Goal: Task Accomplishment & Management: Manage account settings

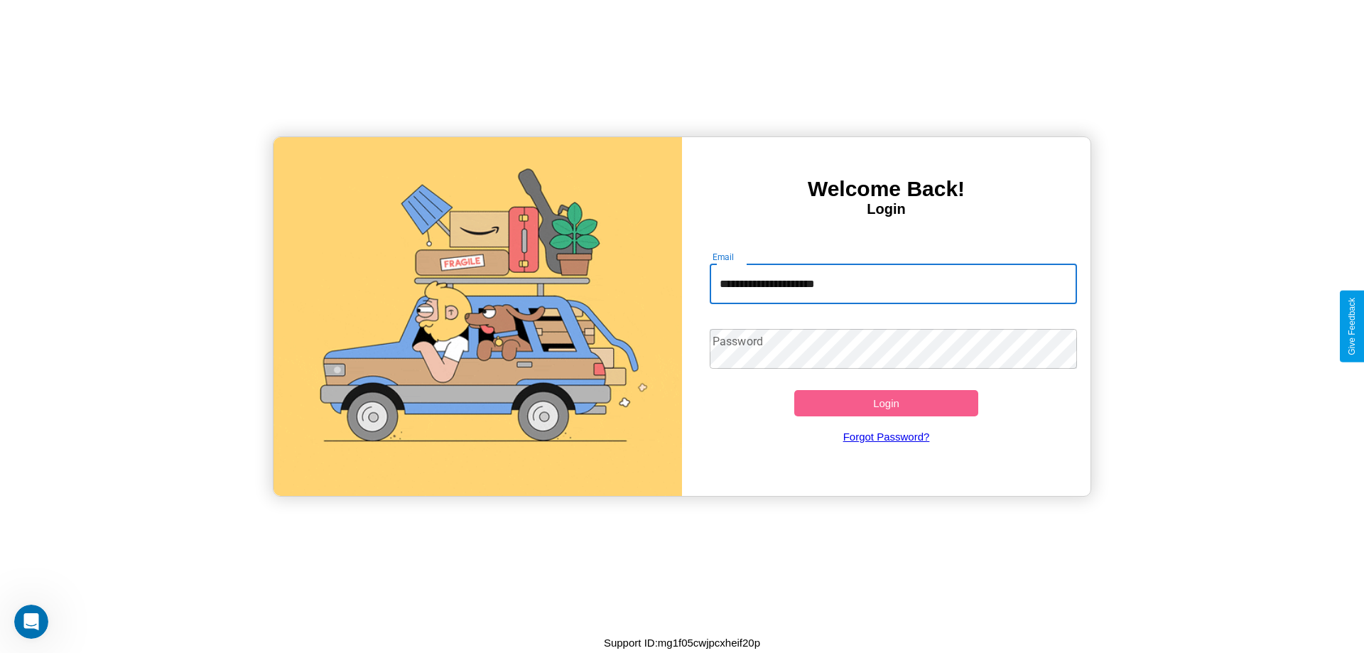
type input "**********"
click at [886, 403] on button "Login" at bounding box center [886, 403] width 184 height 26
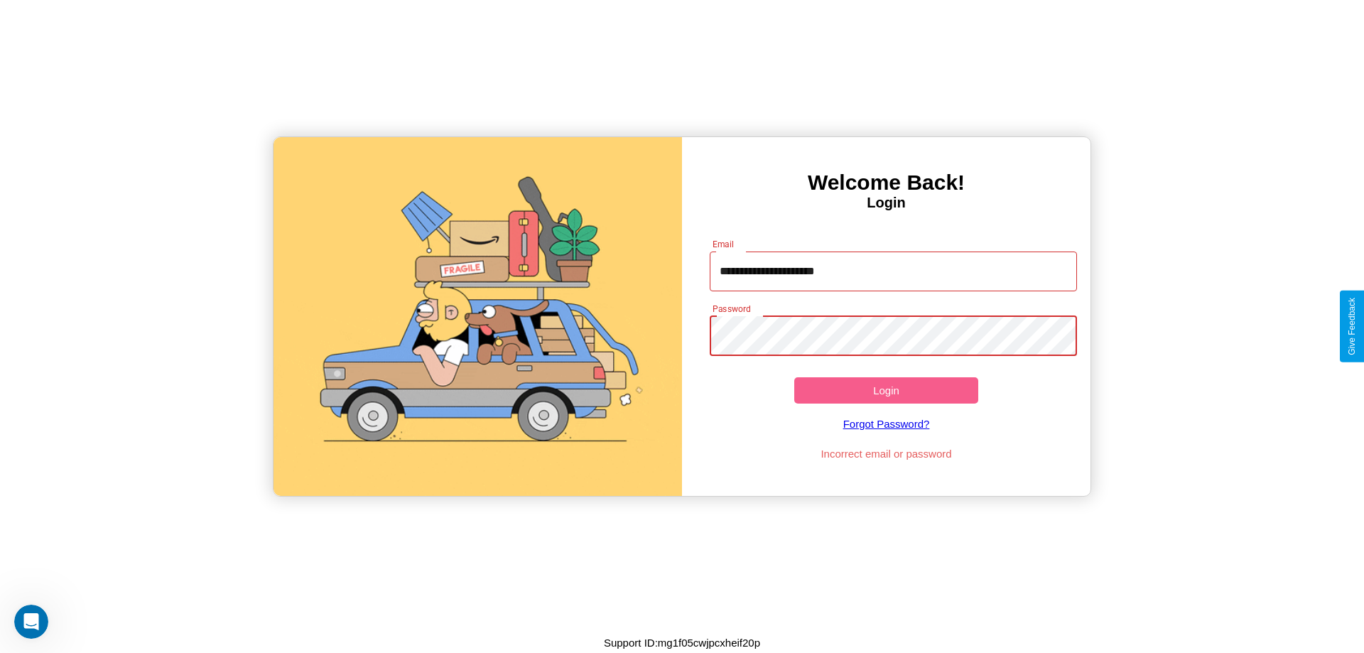
click at [886, 390] on button "Login" at bounding box center [886, 390] width 184 height 26
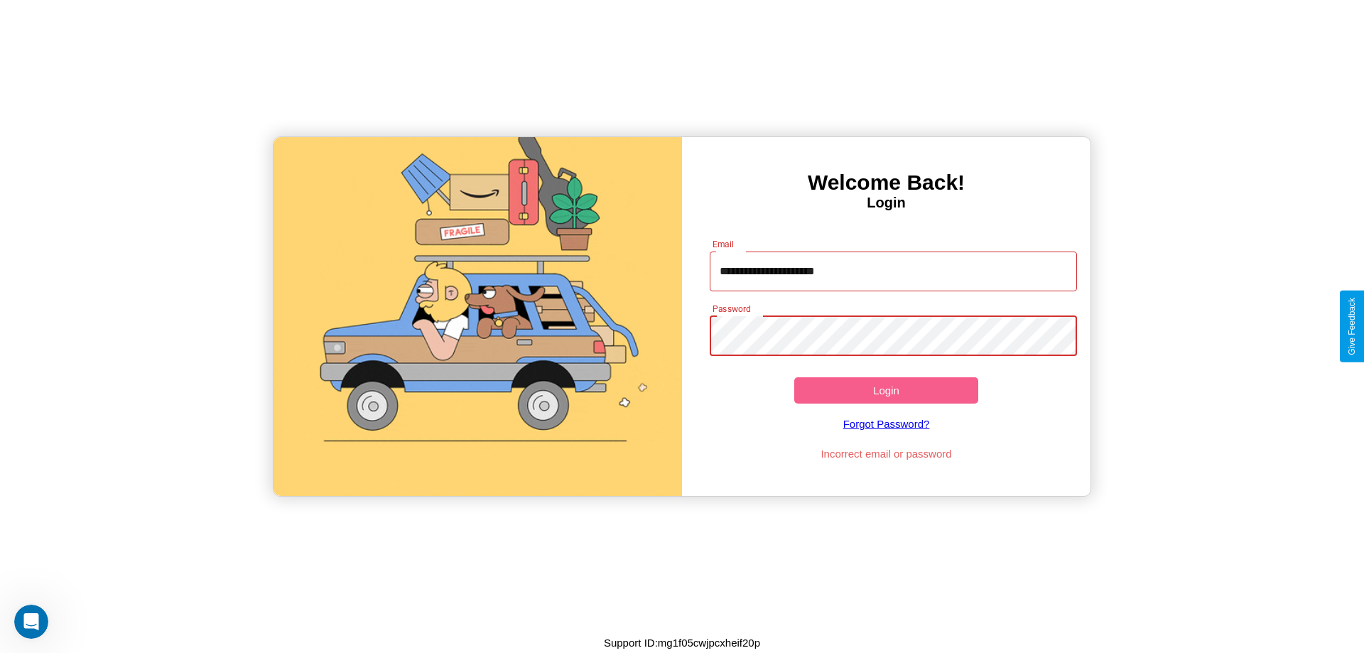
click at [886, 390] on button "Login" at bounding box center [886, 390] width 184 height 26
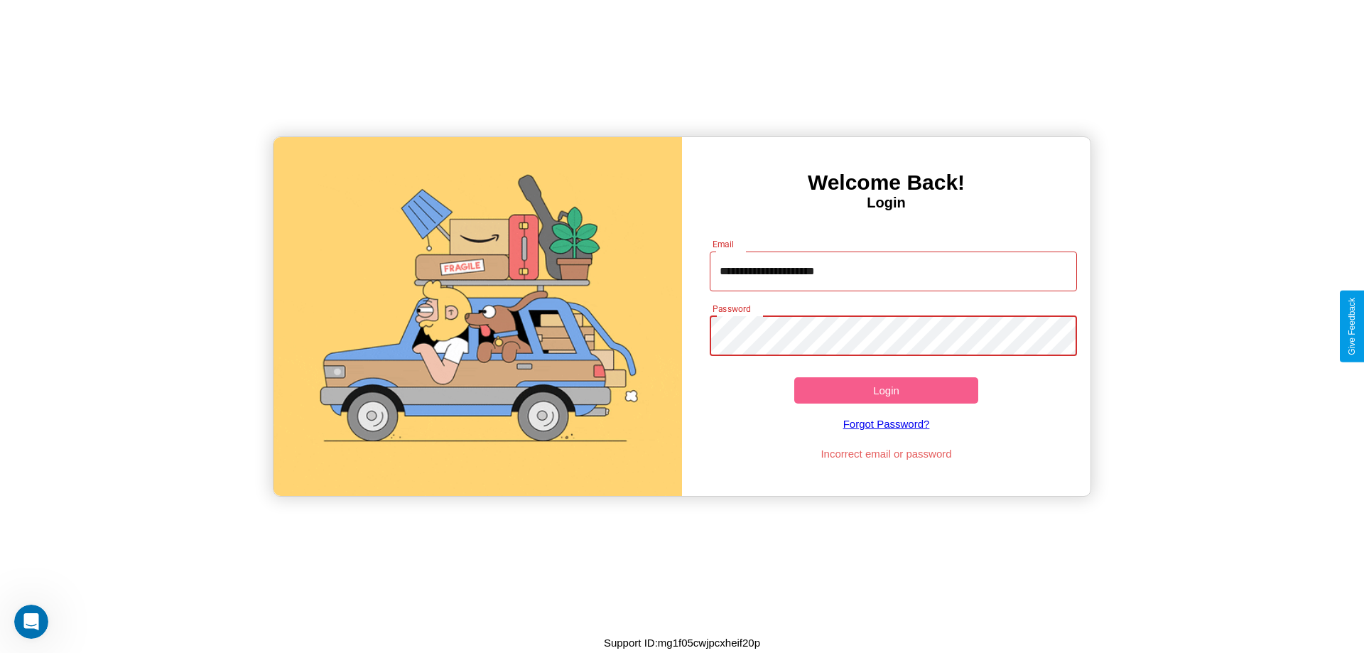
click at [886, 390] on button "Login" at bounding box center [886, 390] width 184 height 26
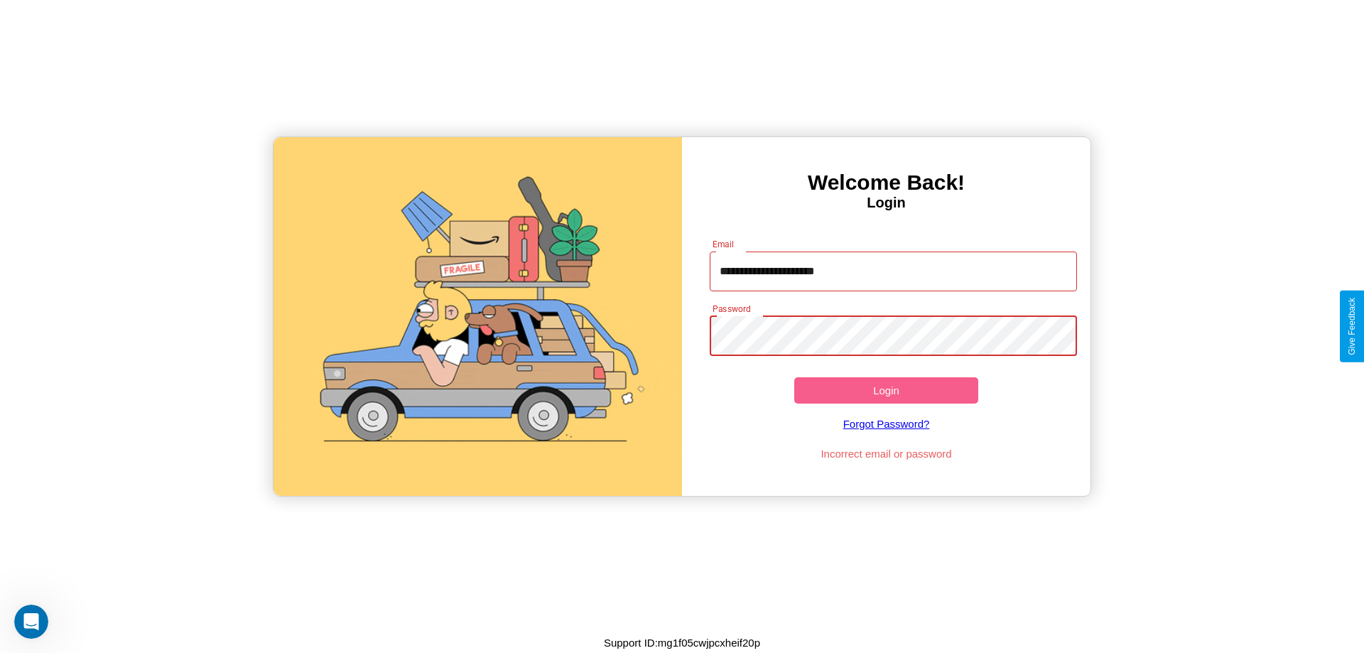
click at [886, 390] on button "Login" at bounding box center [886, 390] width 184 height 26
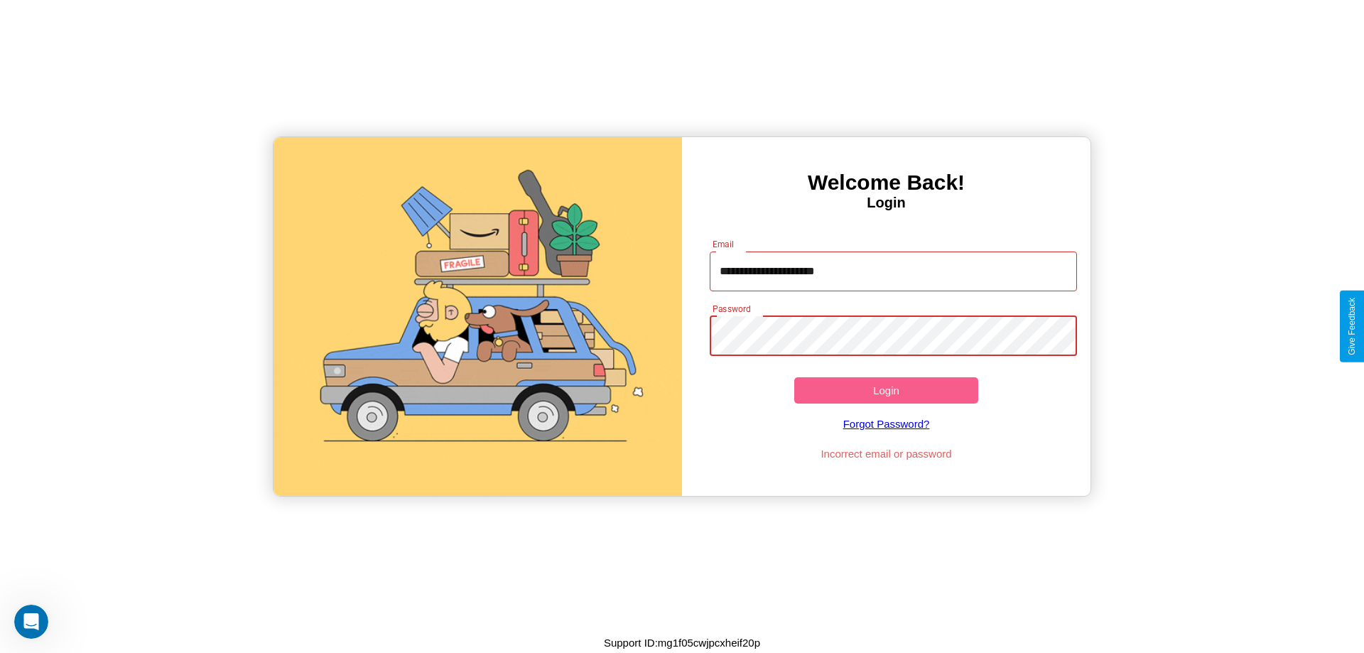
click at [886, 390] on button "Login" at bounding box center [886, 390] width 184 height 26
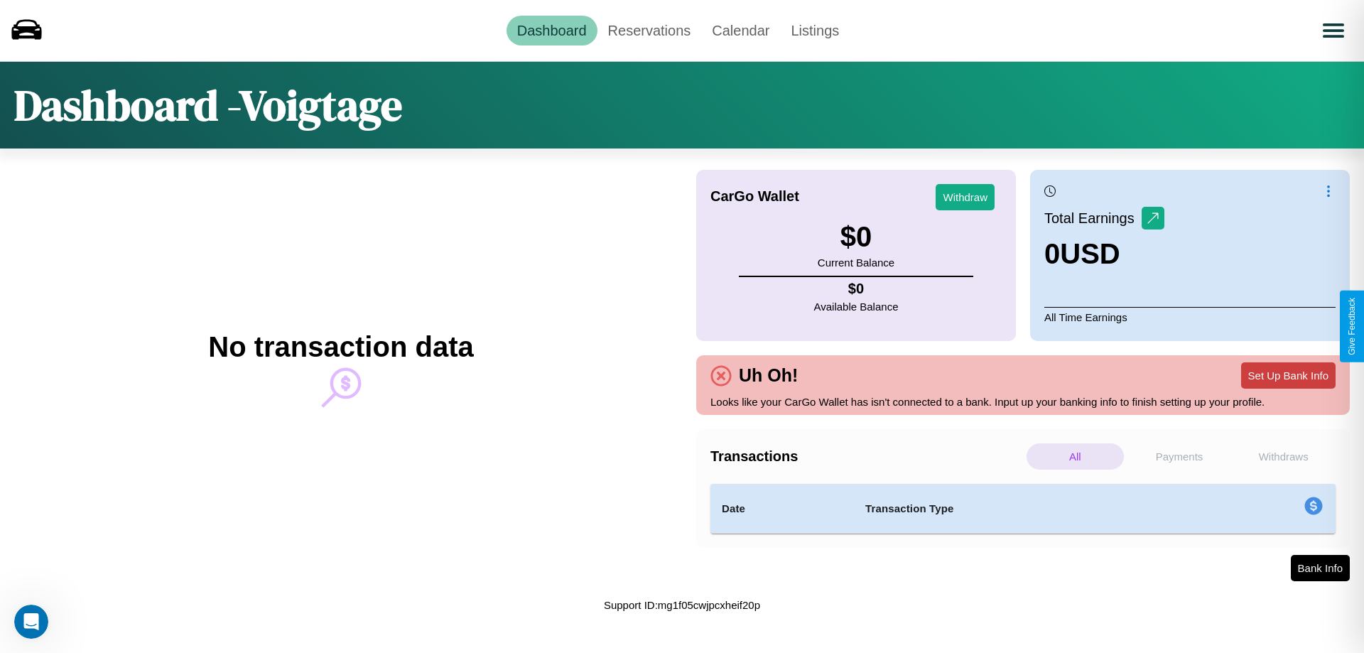
click at [1288, 375] on button "Set Up Bank Info" at bounding box center [1288, 375] width 94 height 26
